Goal: Task Accomplishment & Management: Manage account settings

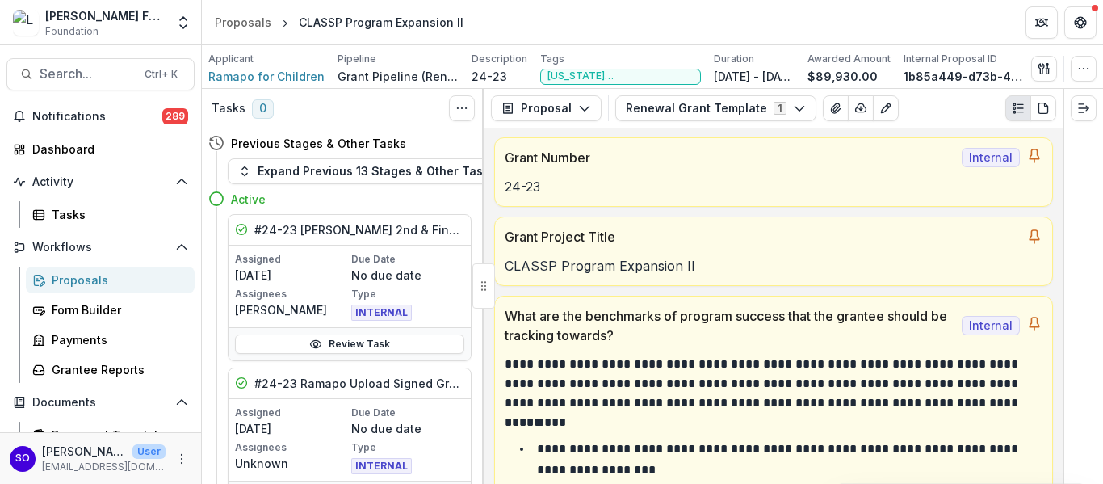
scroll to position [323, 0]
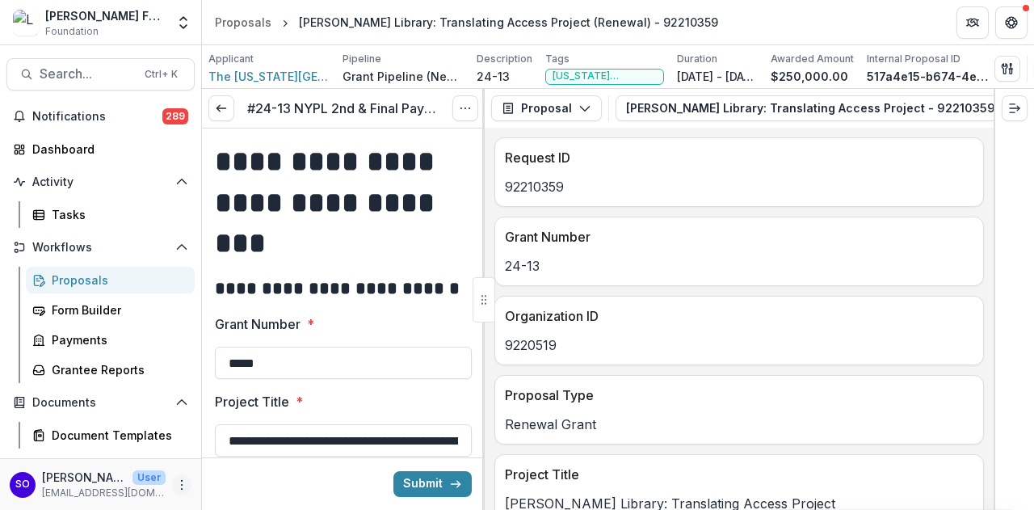
click at [179, 480] on icon "More" at bounding box center [181, 484] width 13 height 13
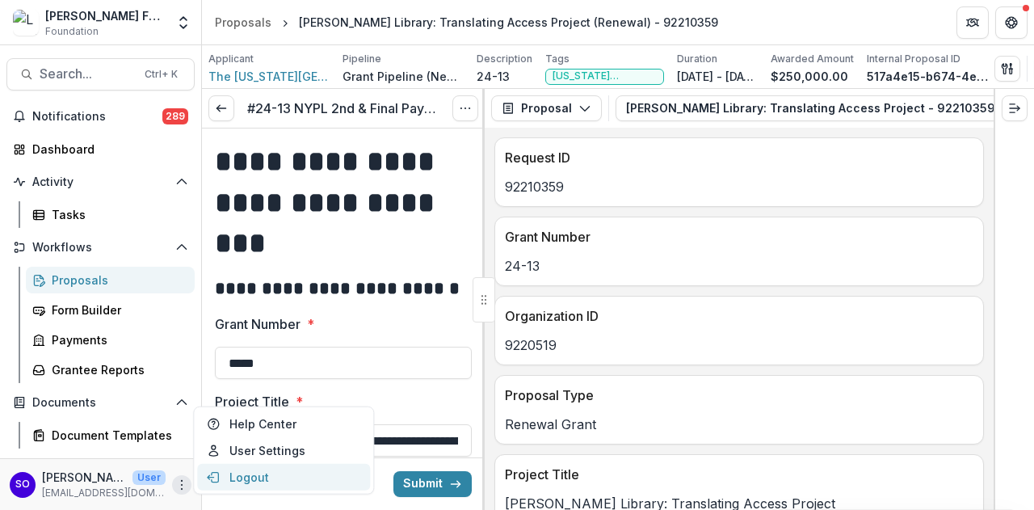
click at [223, 474] on button "Logout" at bounding box center [283, 477] width 173 height 27
